Goal: Task Accomplishment & Management: Complete application form

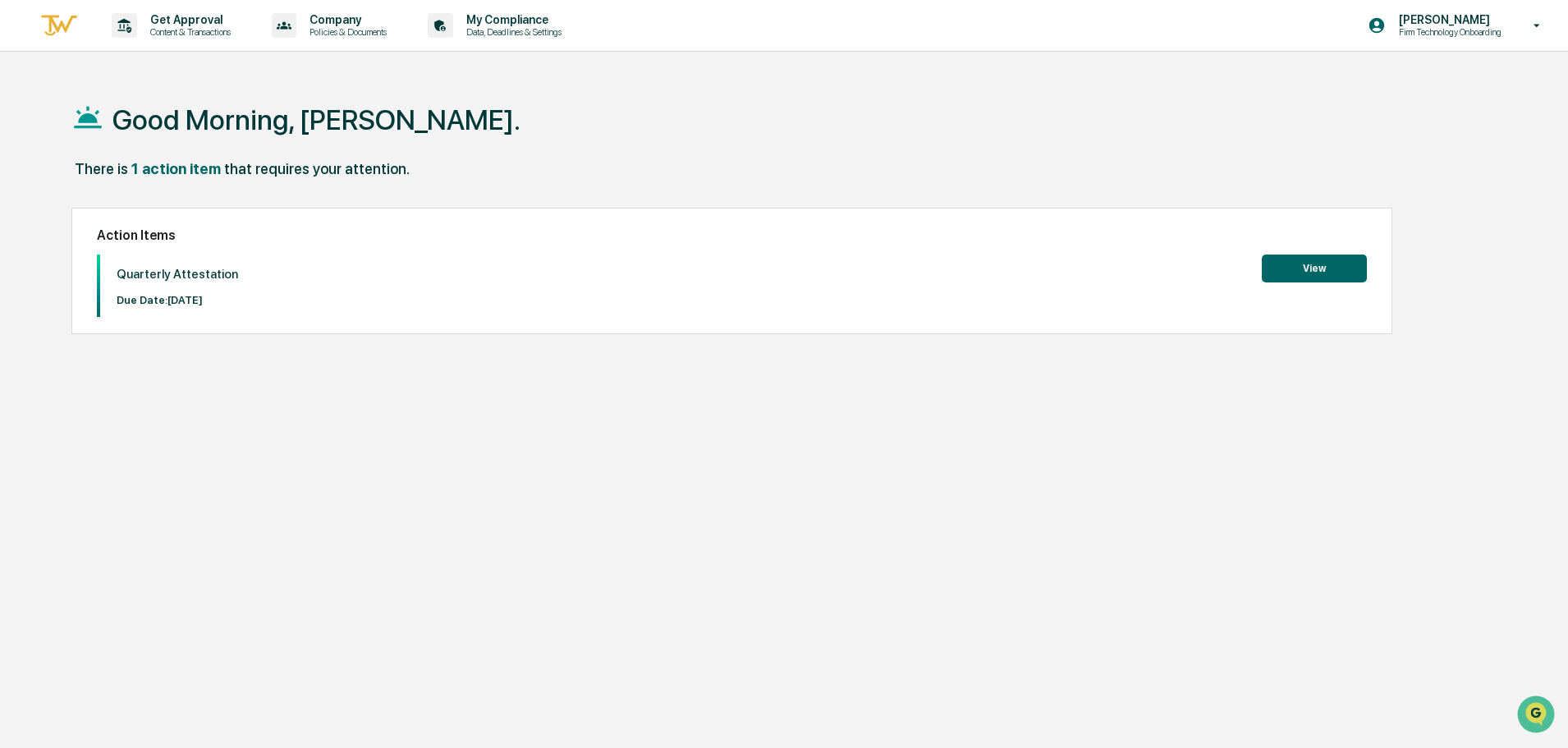
click at [1312, 270] on button "View" at bounding box center [1314, 268] width 105 height 28
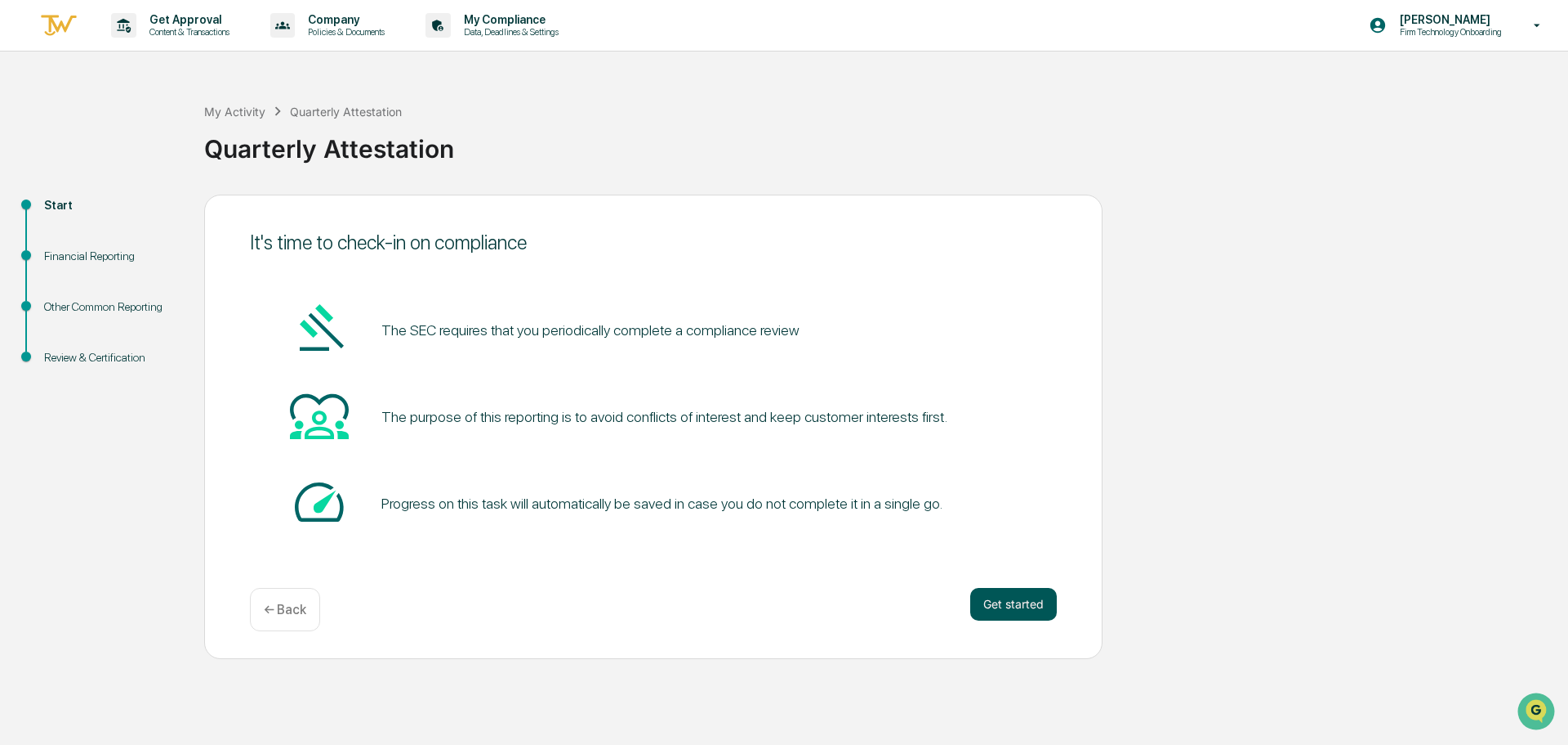
click at [1005, 601] on button "Get started" at bounding box center [1014, 604] width 86 height 33
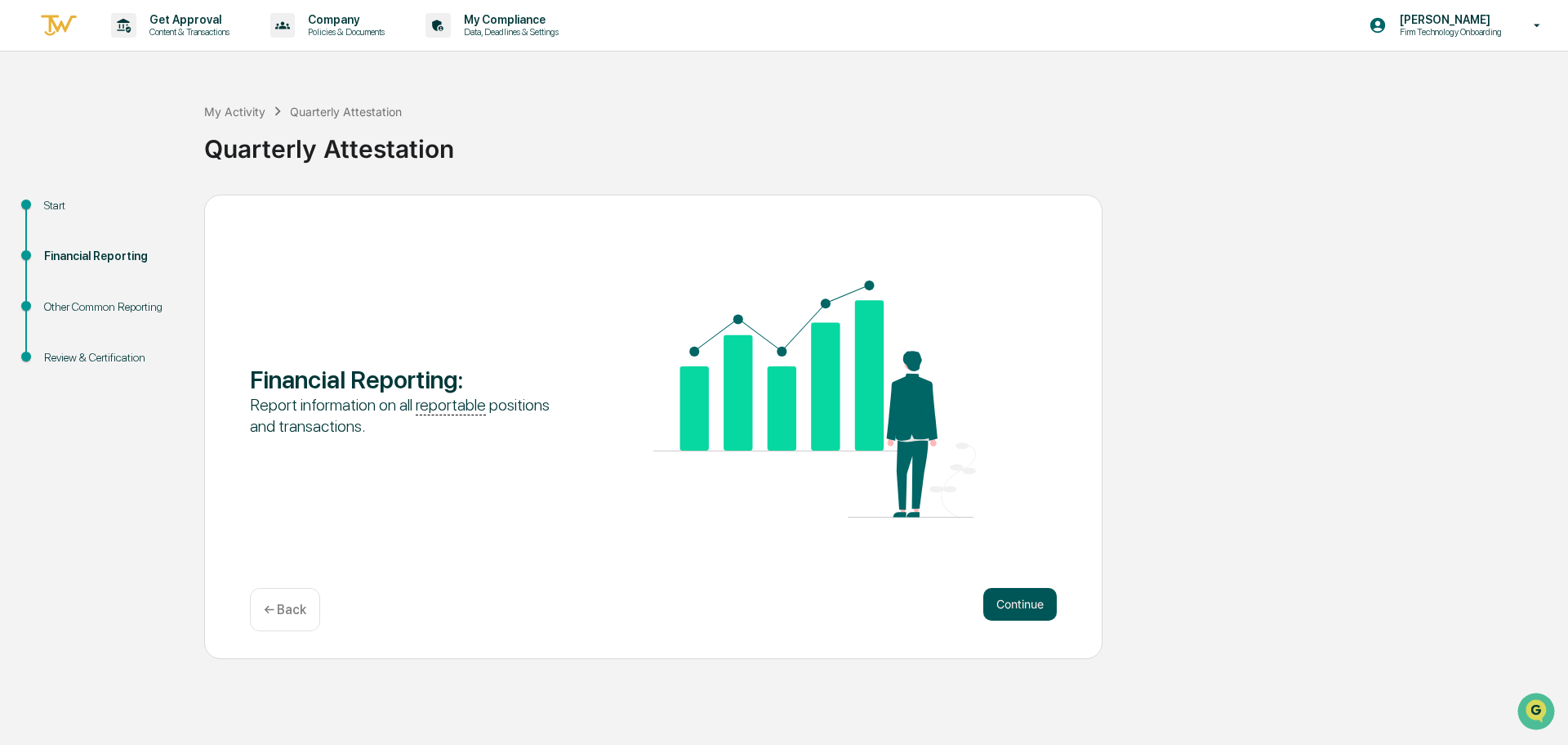
click at [1011, 597] on button "Continue" at bounding box center [1020, 604] width 73 height 33
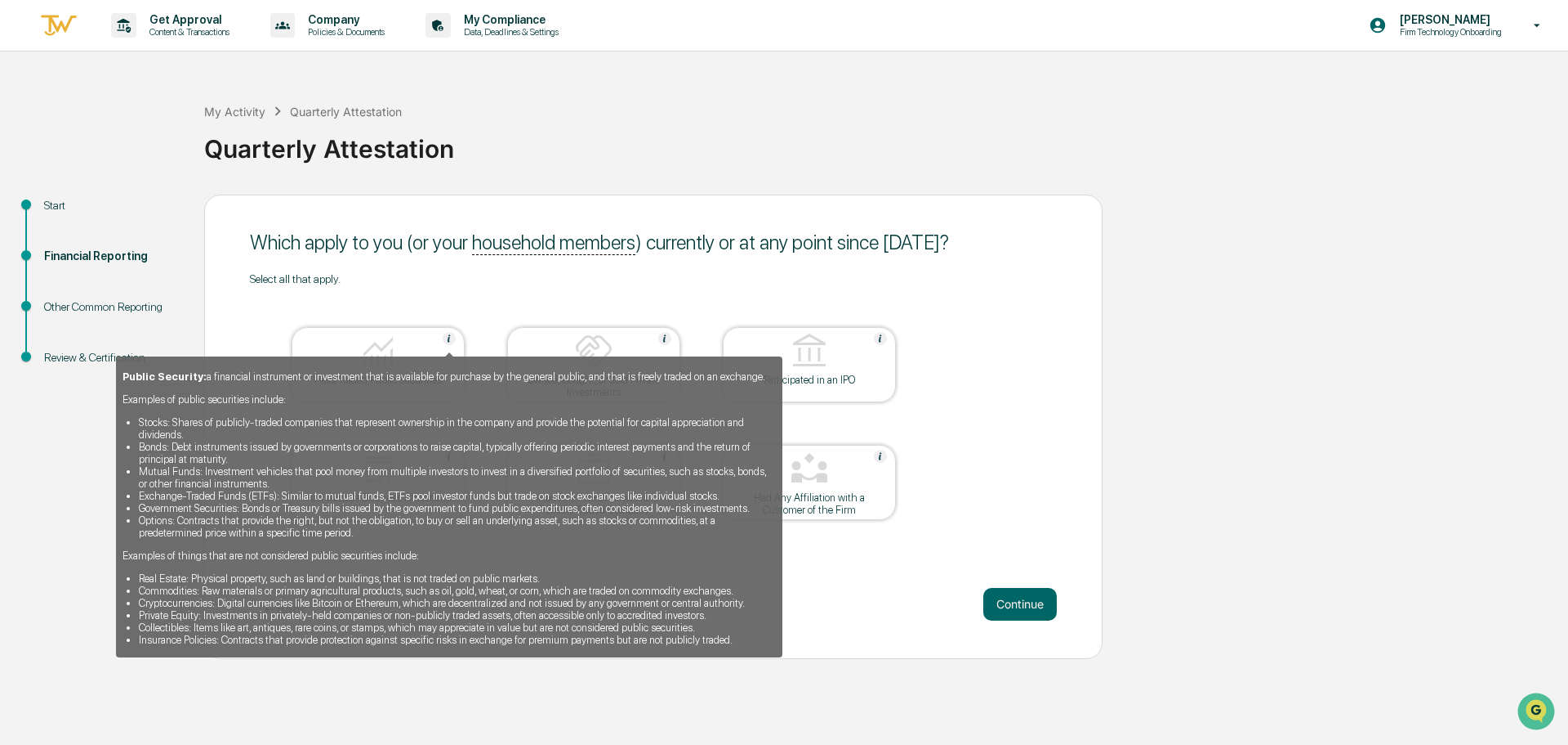
click at [450, 342] on img at bounding box center [449, 338] width 13 height 13
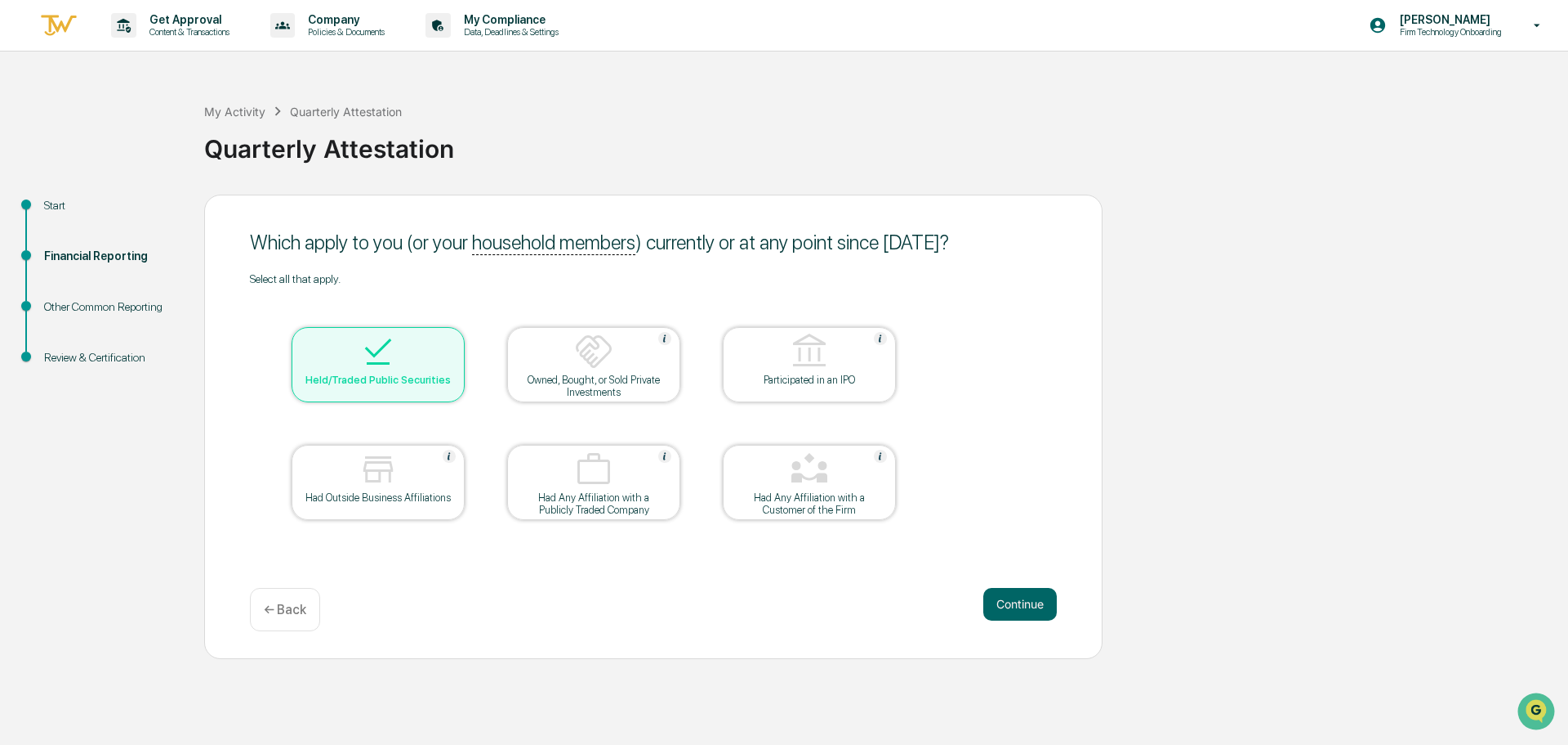
click at [450, 342] on div at bounding box center [378, 352] width 163 height 41
click at [428, 348] on div at bounding box center [378, 352] width 163 height 41
click at [221, 525] on div "Which apply to you (or your household members ) currently or at any point since…" at bounding box center [653, 426] width 899 height 464
click at [1014, 607] on button "Continue" at bounding box center [1020, 604] width 73 height 33
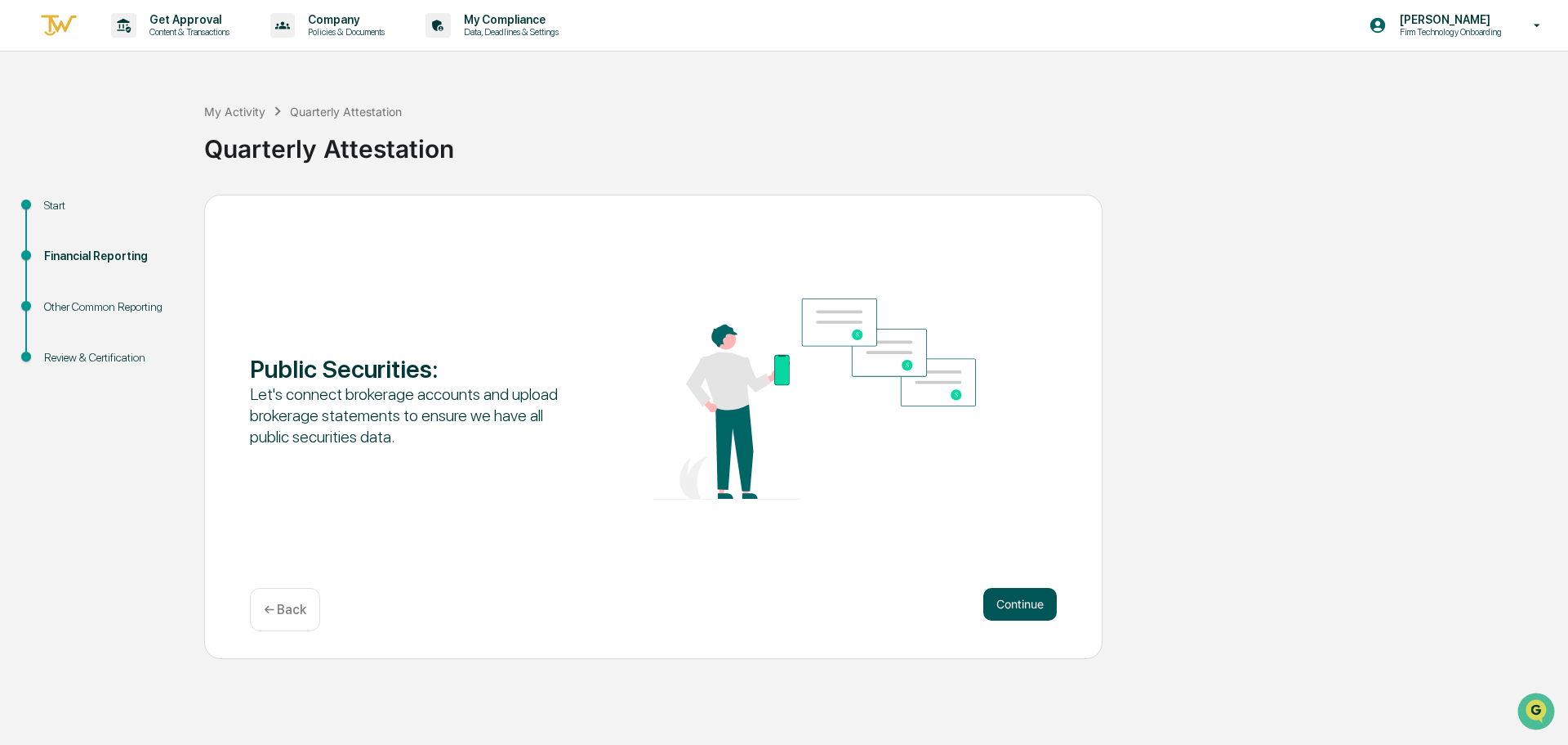
click at [1016, 607] on button "Continue" at bounding box center [1020, 604] width 73 height 33
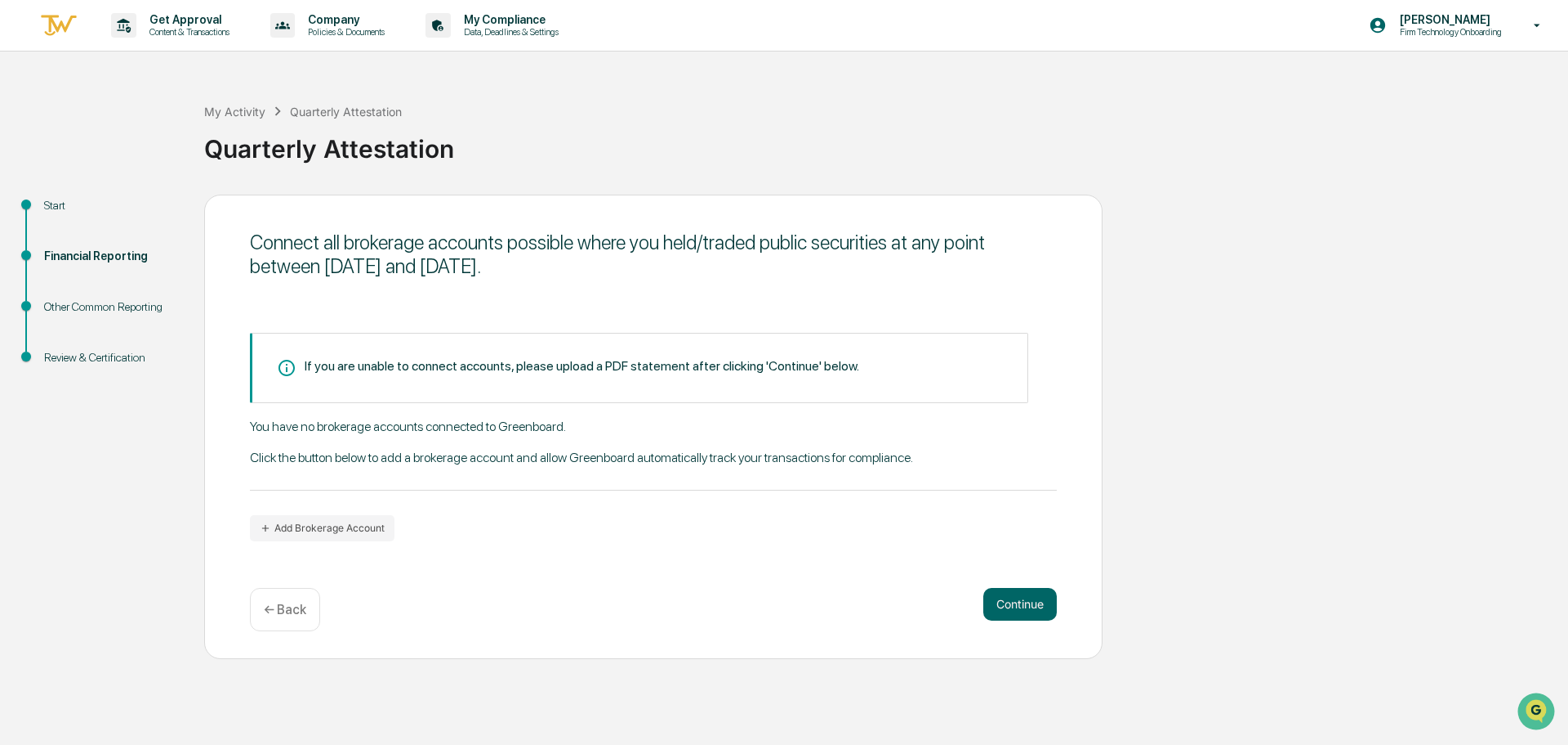
click at [300, 596] on div "← Back" at bounding box center [285, 609] width 71 height 43
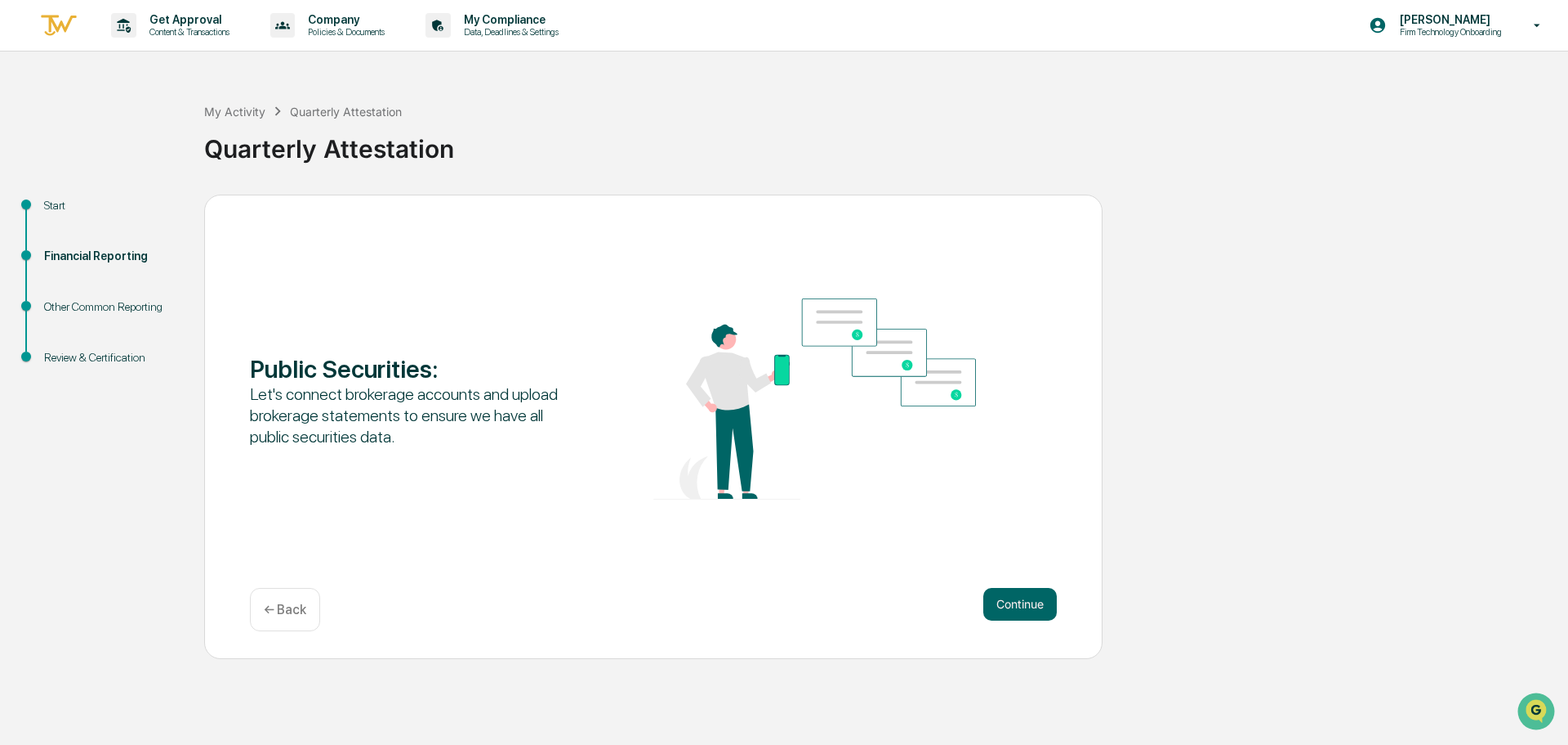
click at [300, 596] on div "← Back" at bounding box center [285, 609] width 71 height 43
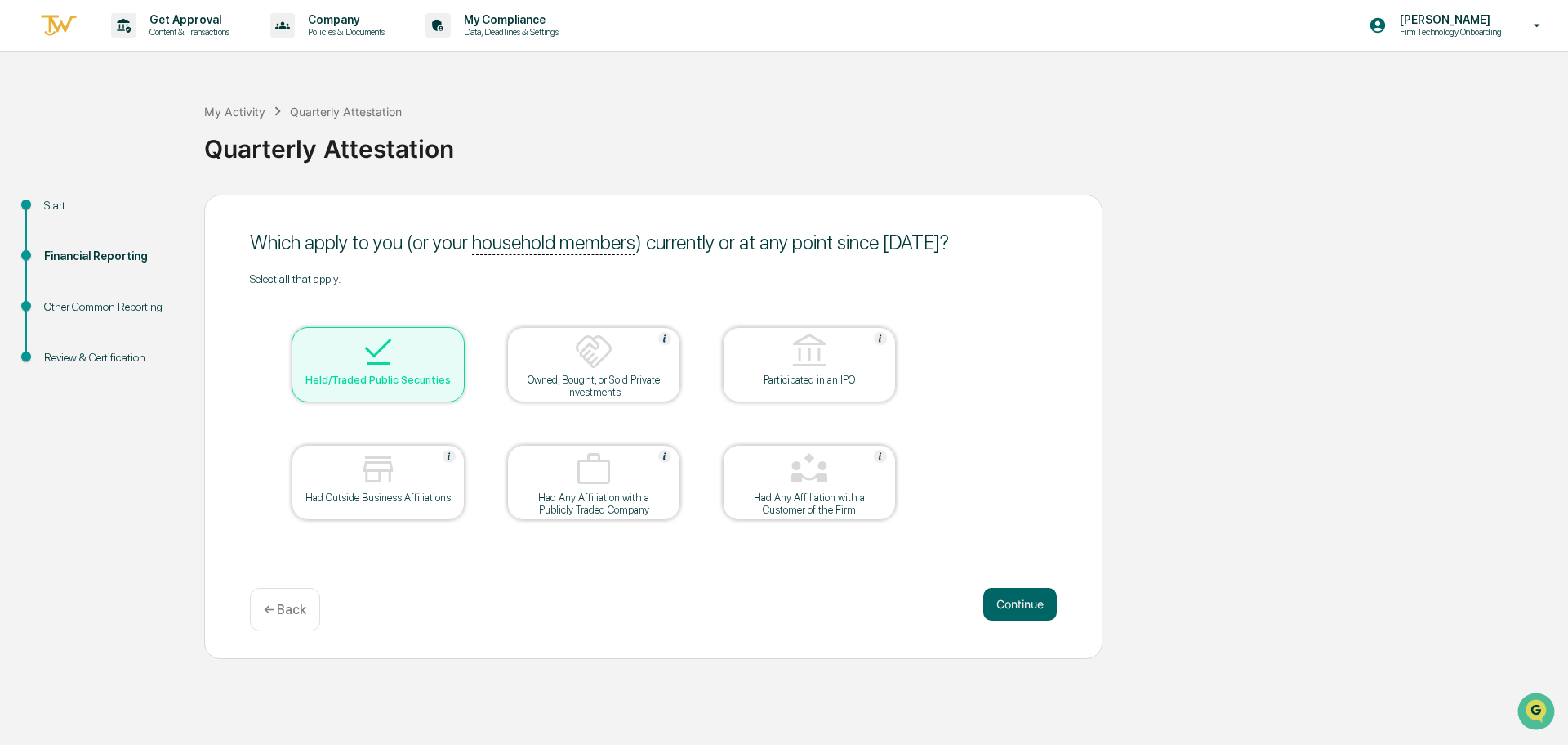
click at [423, 374] on div "Held/Traded Public Securities" at bounding box center [378, 379] width 147 height 12
click at [1010, 598] on button "Continue" at bounding box center [1020, 604] width 73 height 33
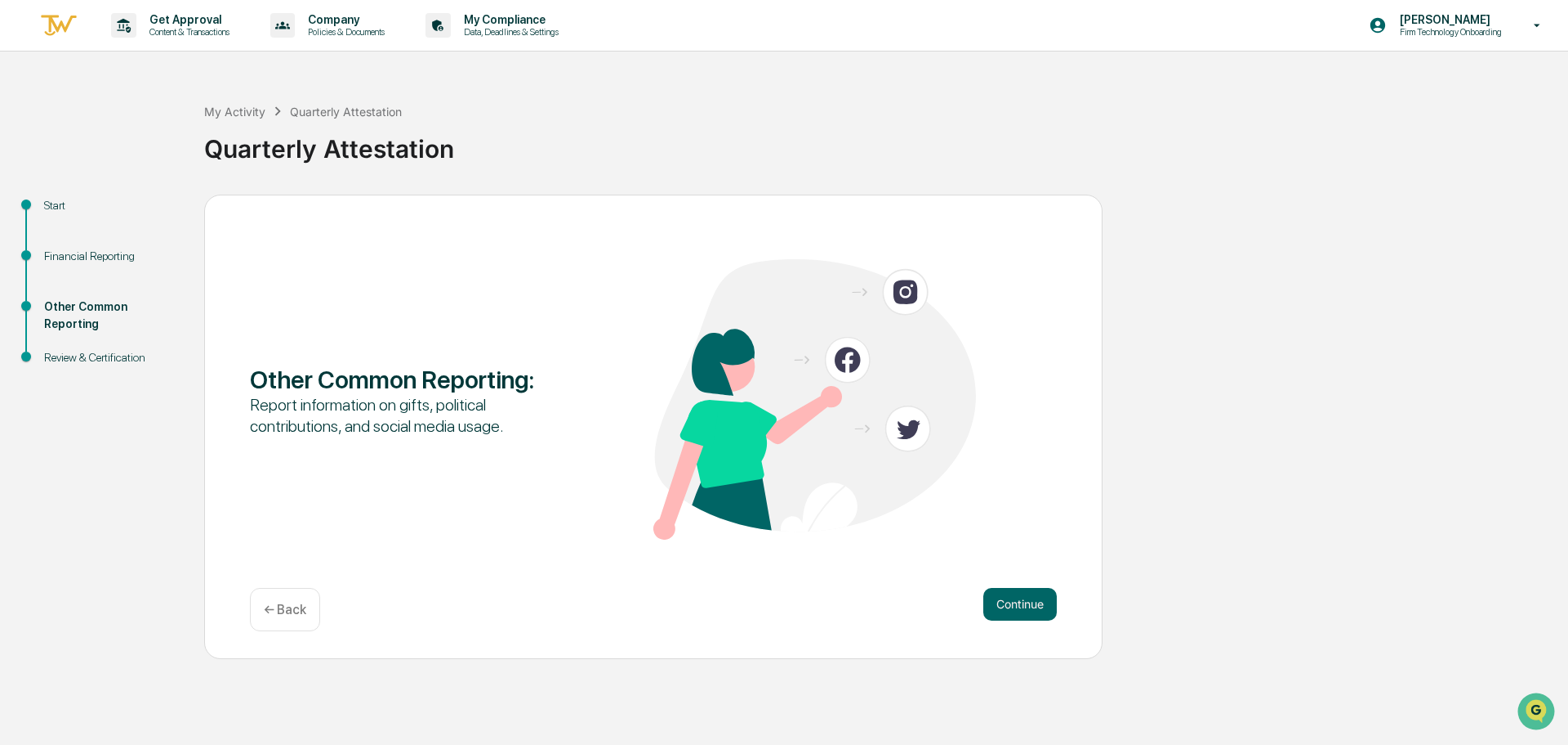
click at [1010, 598] on button "Continue" at bounding box center [1020, 604] width 73 height 33
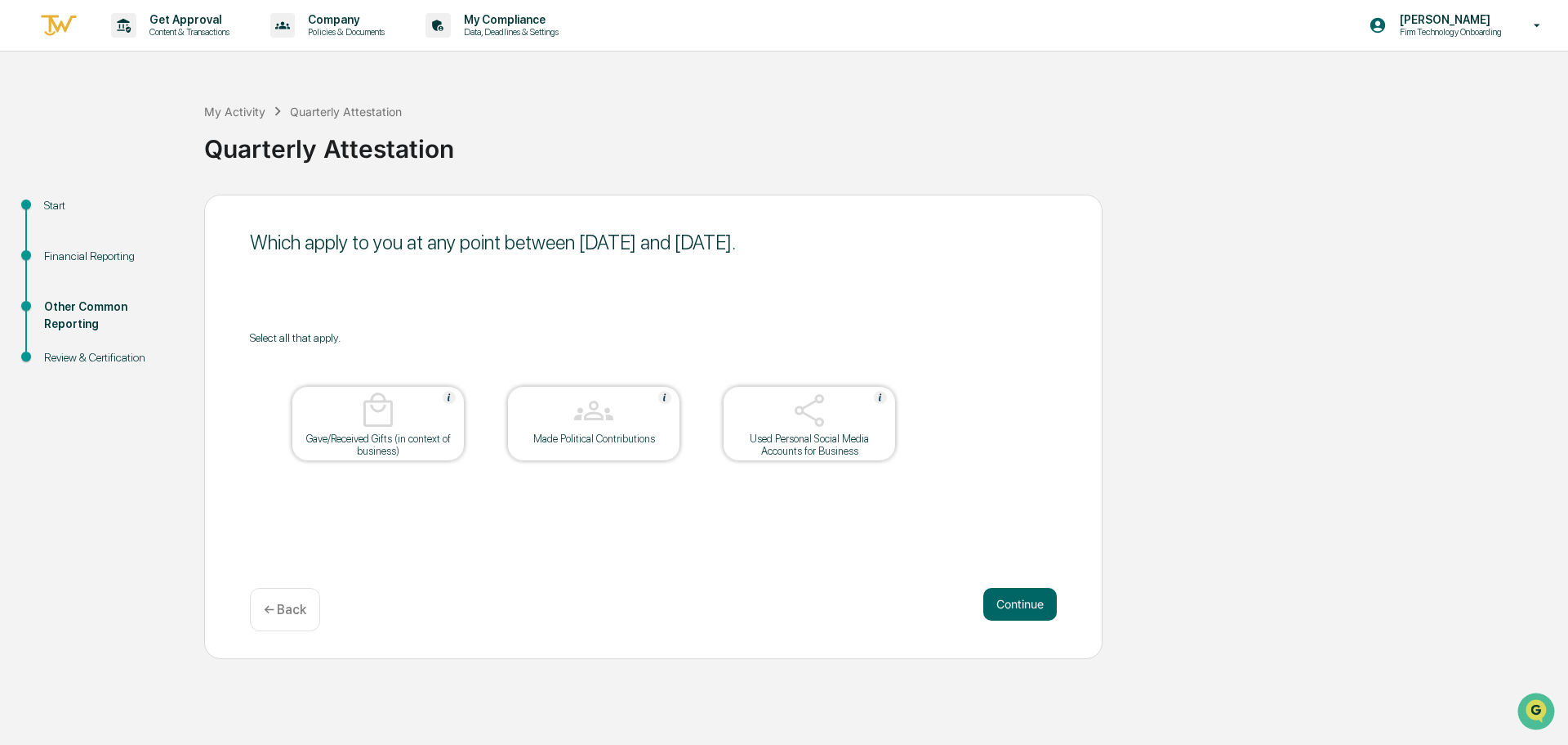
click at [1010, 598] on button "Continue" at bounding box center [1020, 604] width 73 height 33
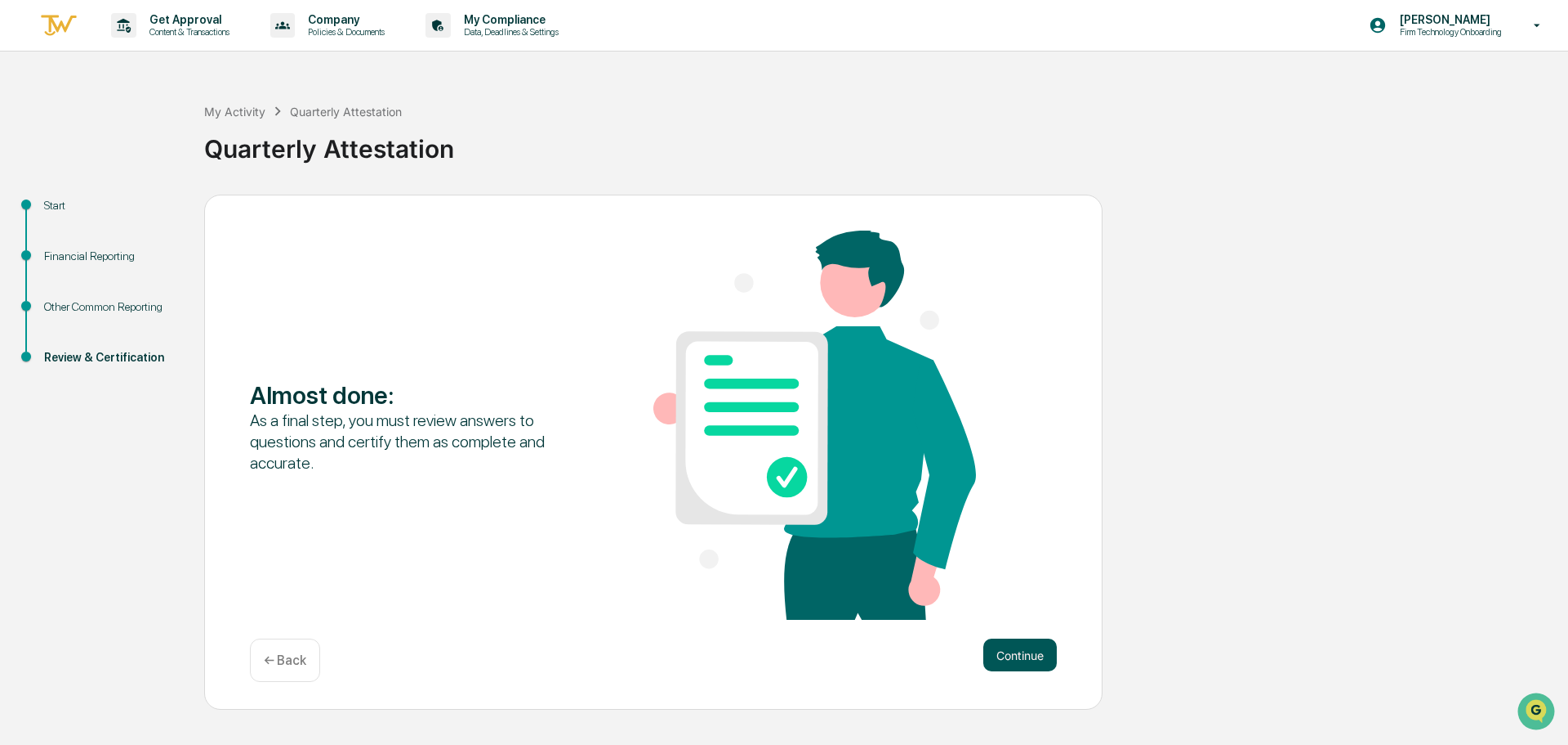
click at [1010, 642] on button "Continue" at bounding box center [1020, 655] width 73 height 33
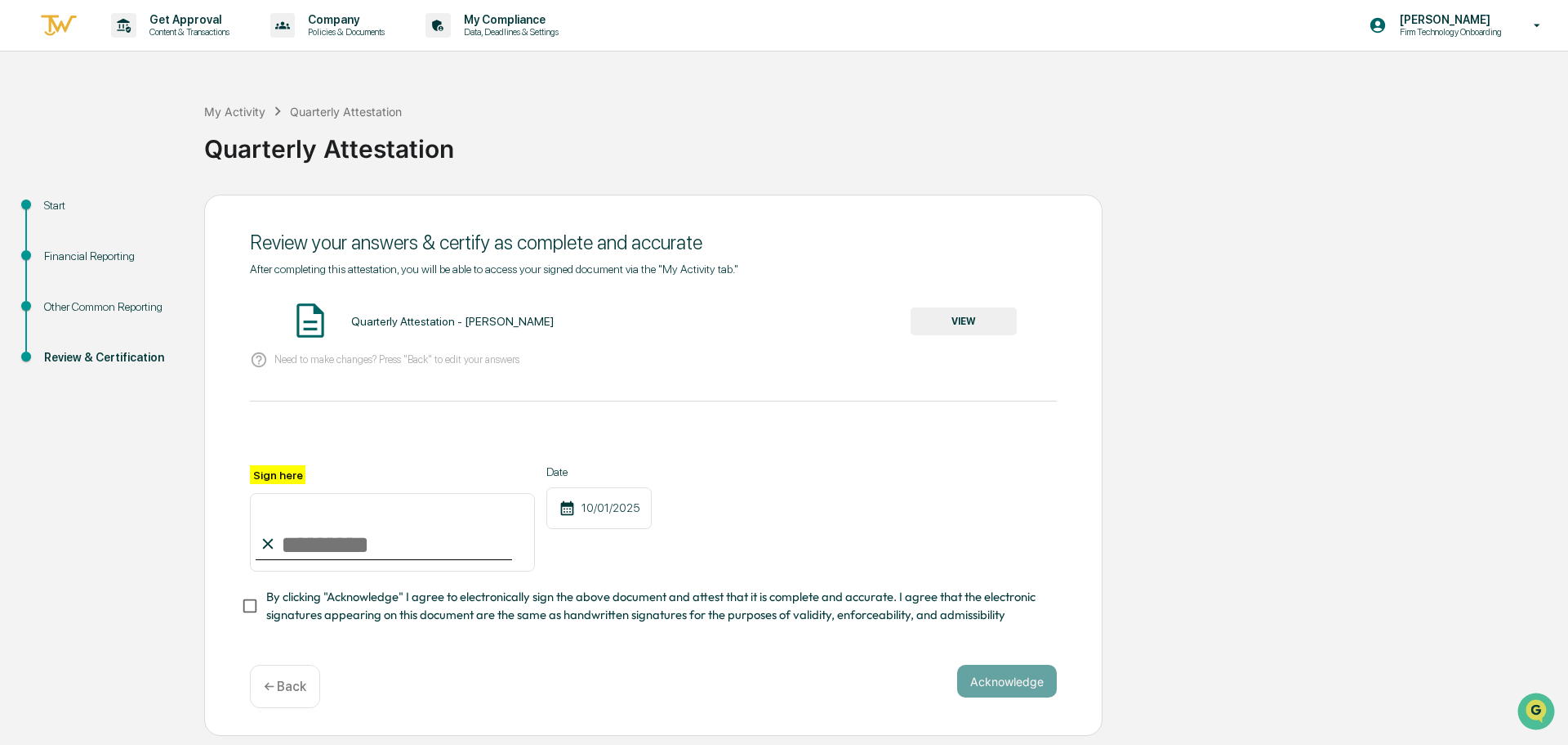
click at [322, 543] on input "Sign here" at bounding box center [392, 532] width 286 height 78
type input "**********"
click at [274, 678] on div "← Back" at bounding box center [285, 685] width 71 height 43
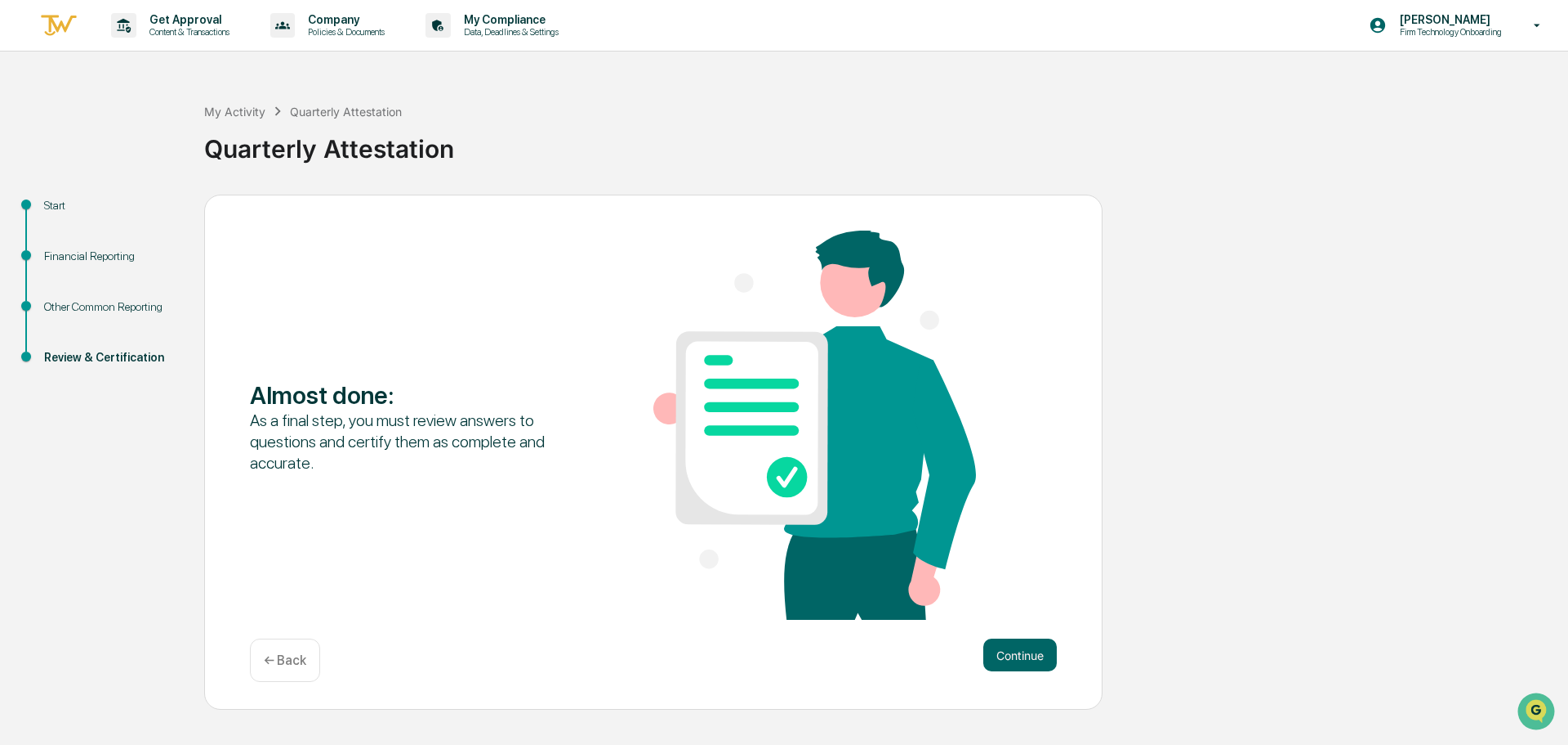
click at [281, 657] on p "← Back" at bounding box center [285, 660] width 42 height 16
